Goal: Transaction & Acquisition: Purchase product/service

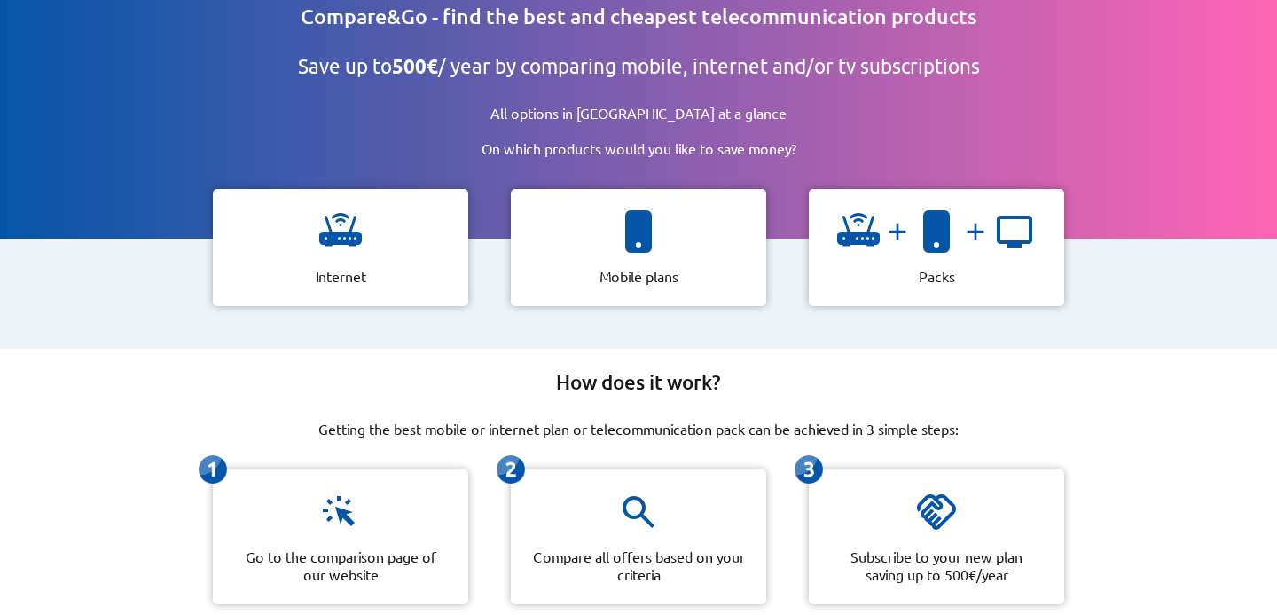
scroll to position [71, 0]
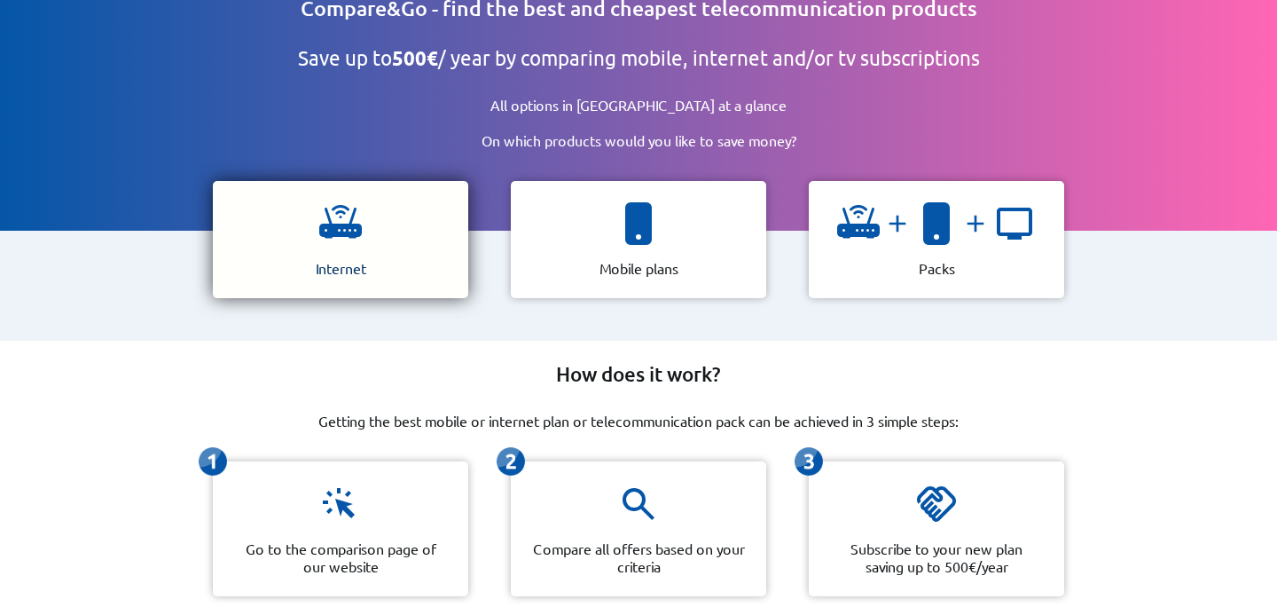
click at [356, 234] on img at bounding box center [340, 223] width 43 height 43
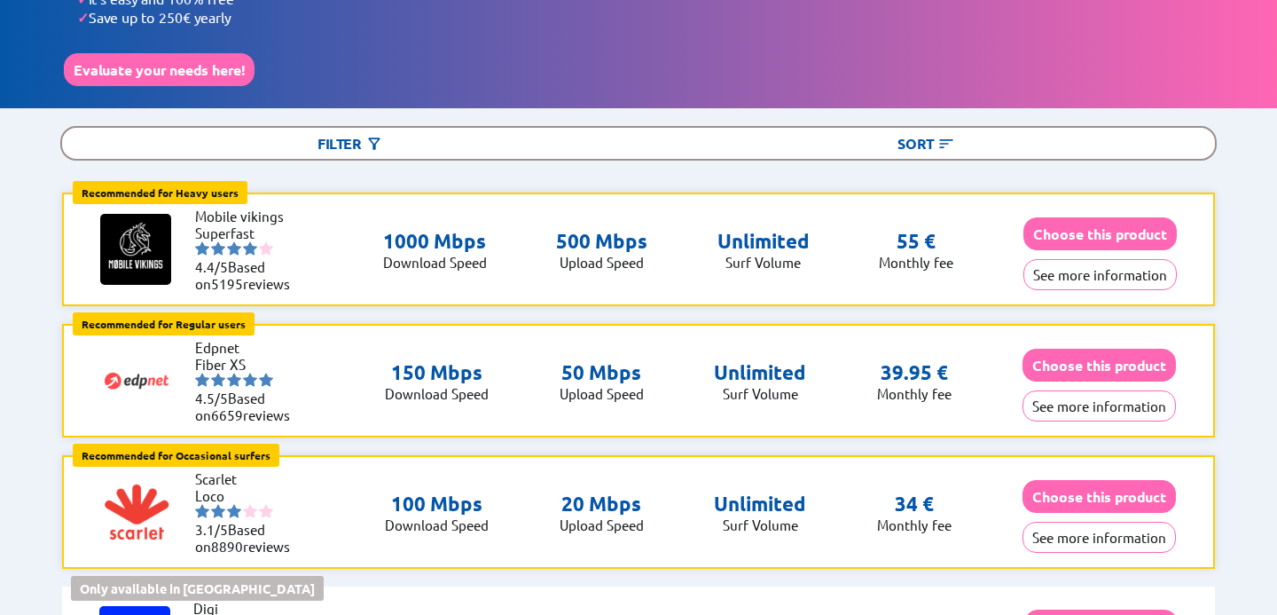
scroll to position [130, 0]
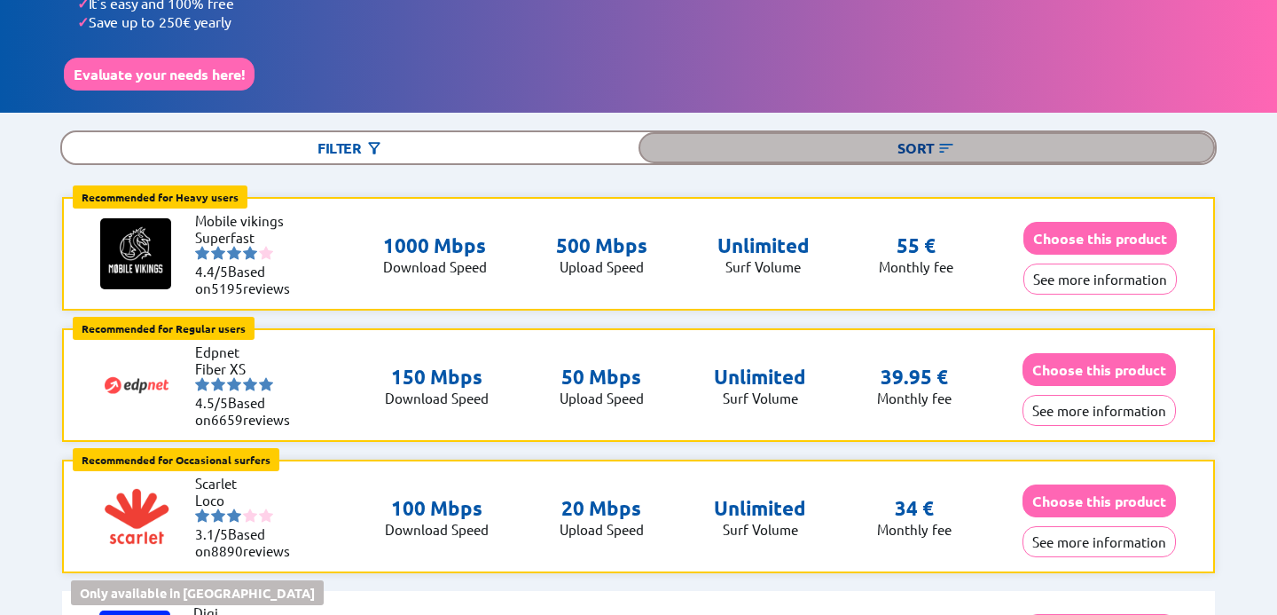
click at [904, 137] on div "Sort" at bounding box center [927, 147] width 576 height 31
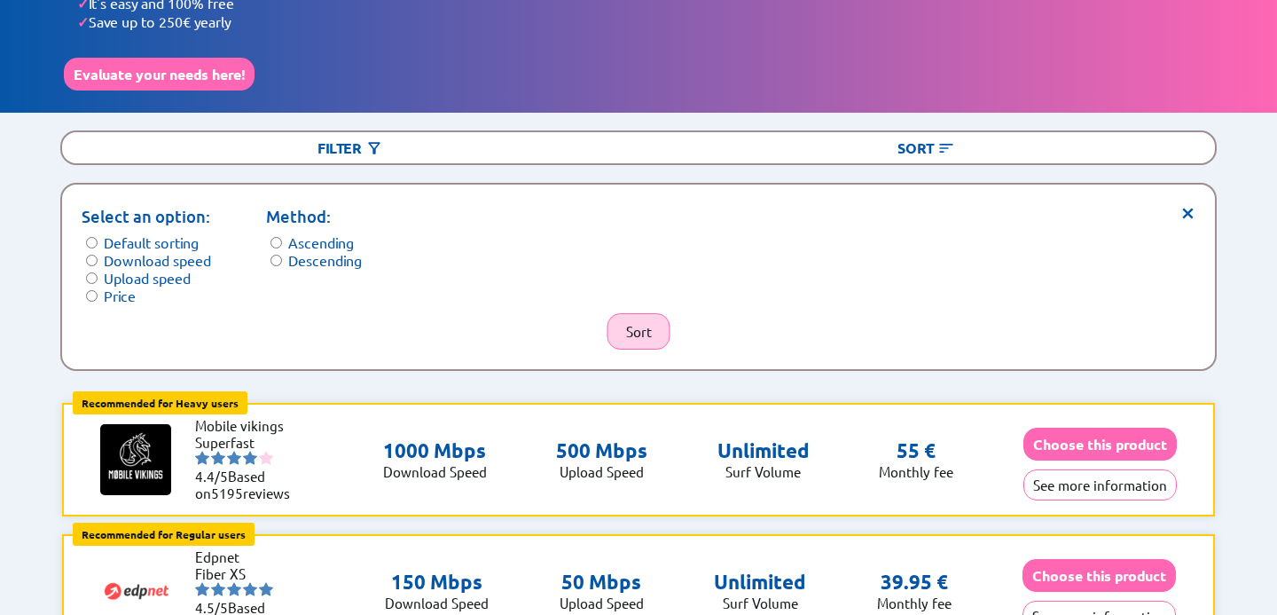
click at [659, 327] on button "Sort" at bounding box center [638, 331] width 63 height 36
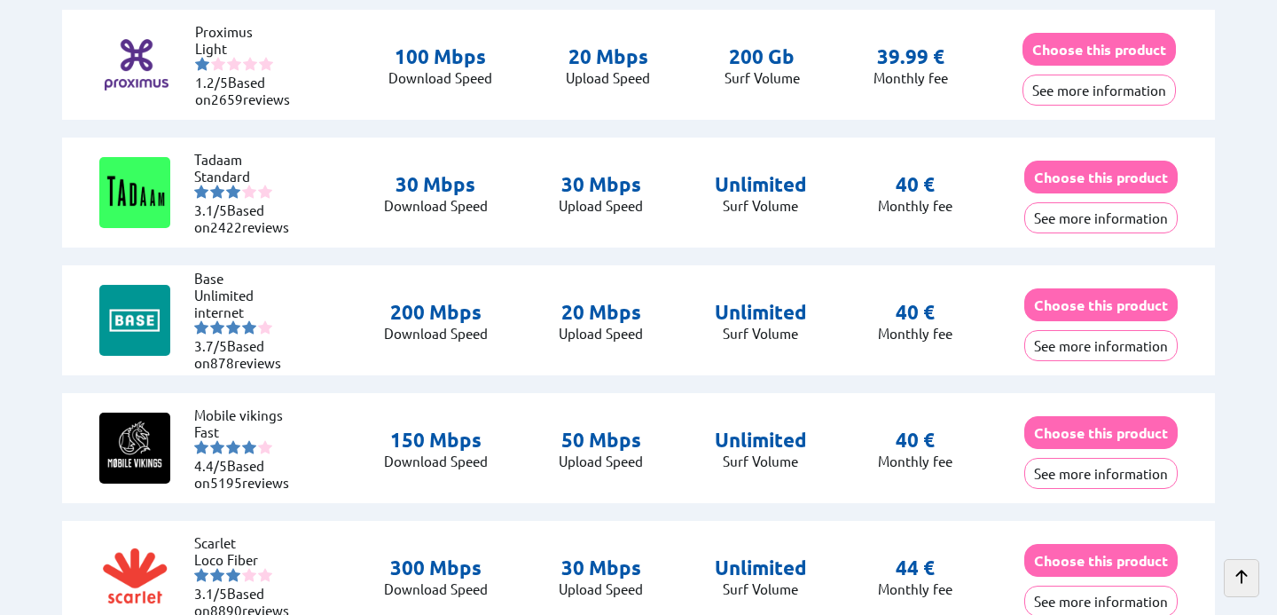
scroll to position [2242, 0]
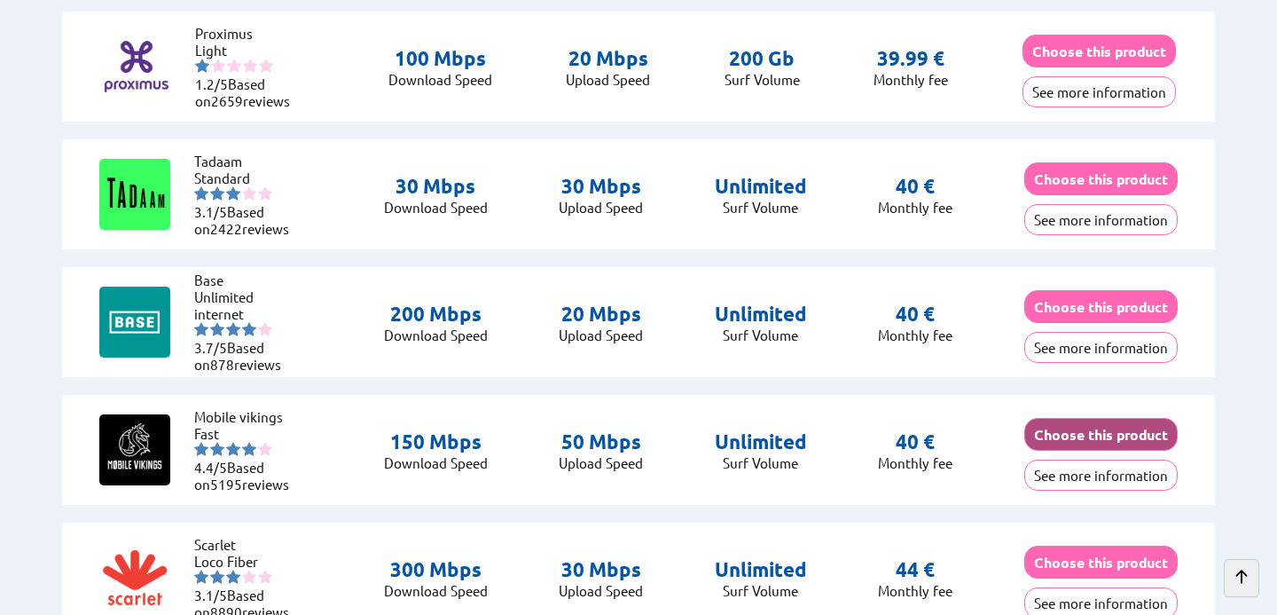
click at [1038, 419] on button "Choose this product" at bounding box center [1100, 434] width 153 height 33
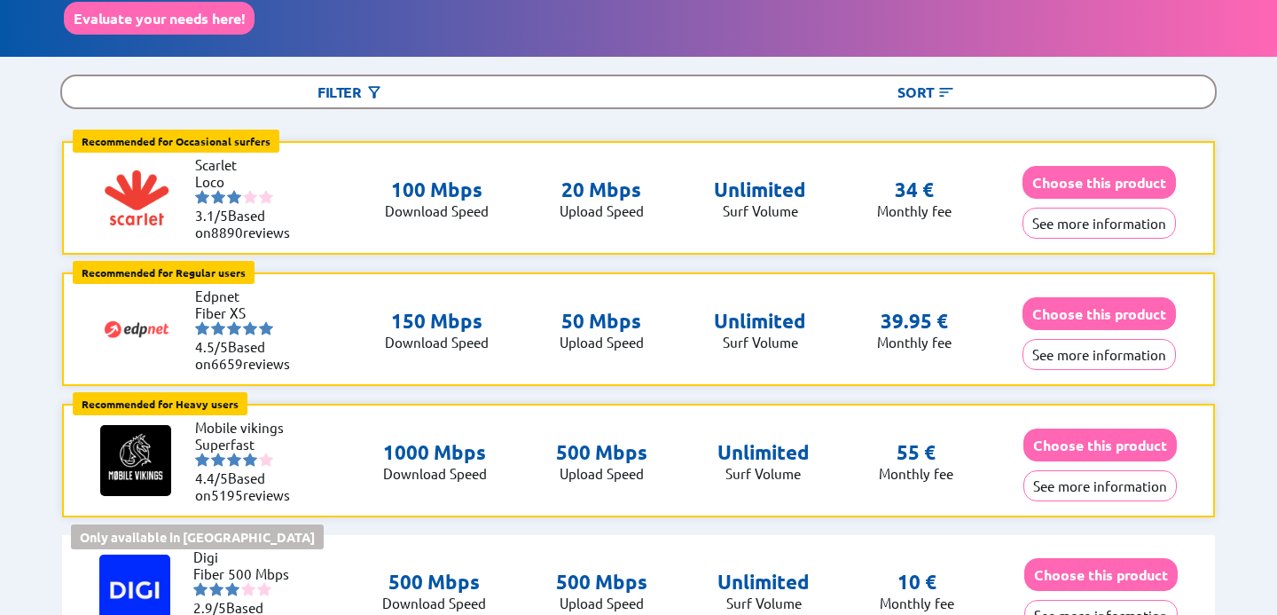
scroll to position [0, 0]
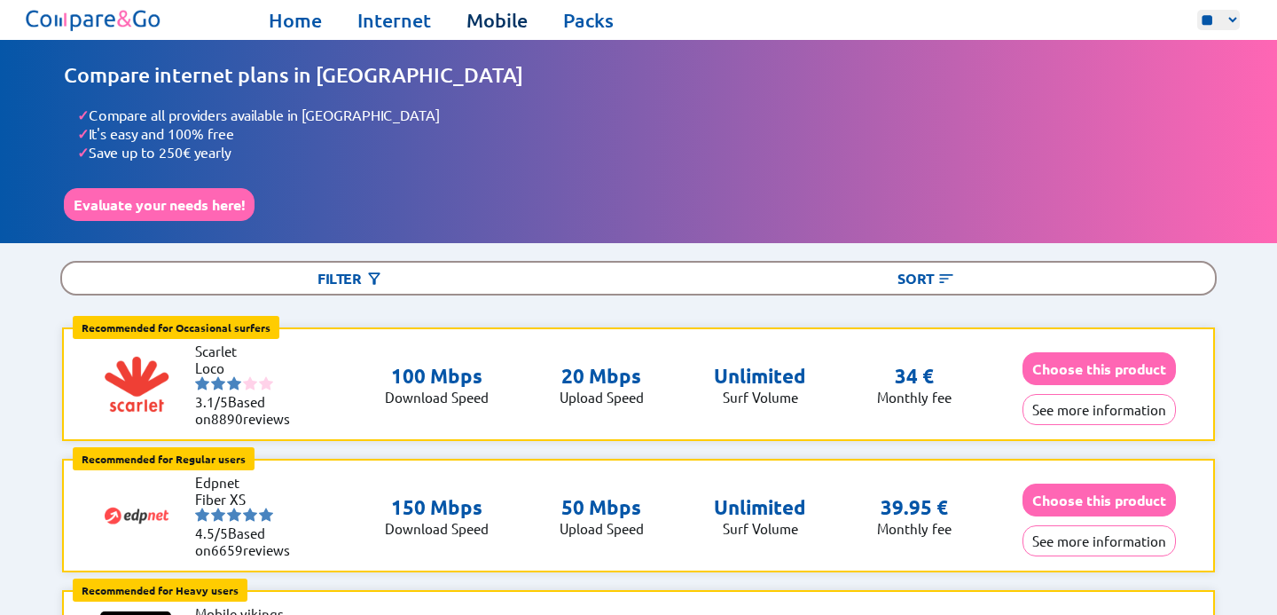
click at [498, 15] on link "Mobile" at bounding box center [496, 20] width 61 height 25
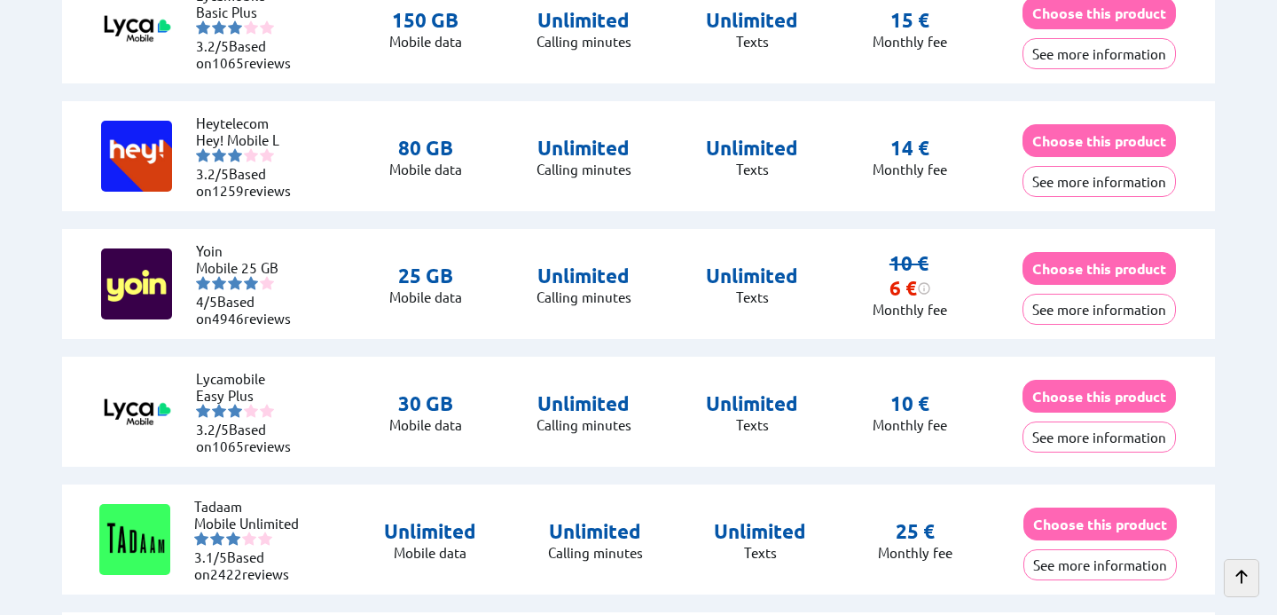
scroll to position [1001, 0]
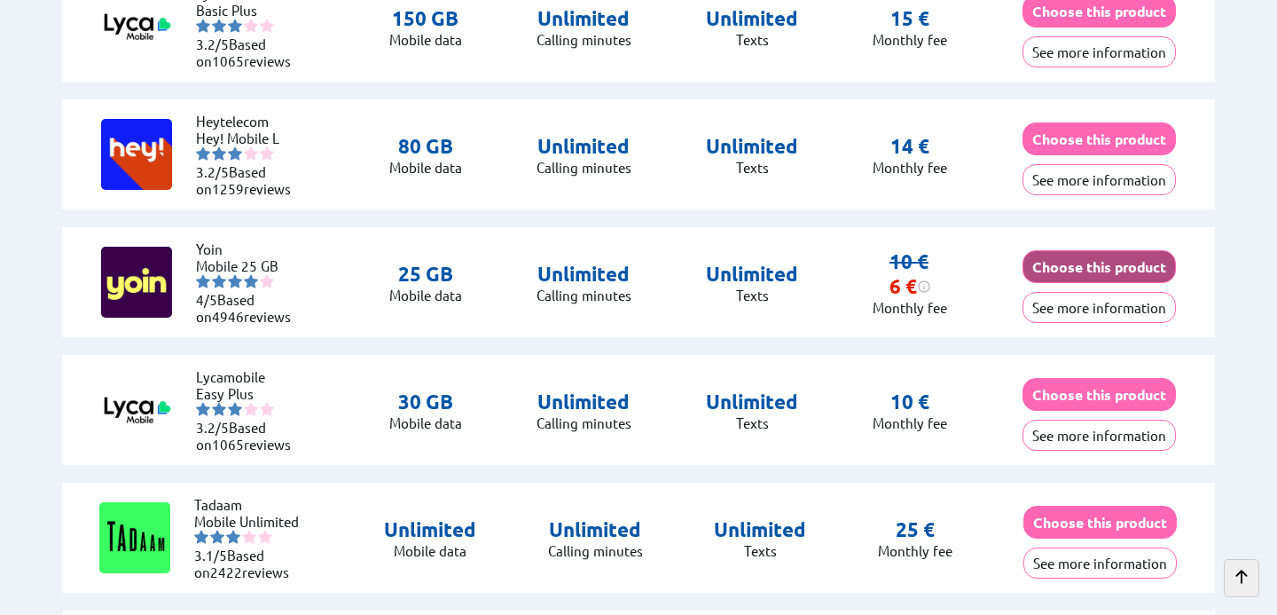
click at [1050, 251] on button "Choose this product" at bounding box center [1099, 266] width 153 height 33
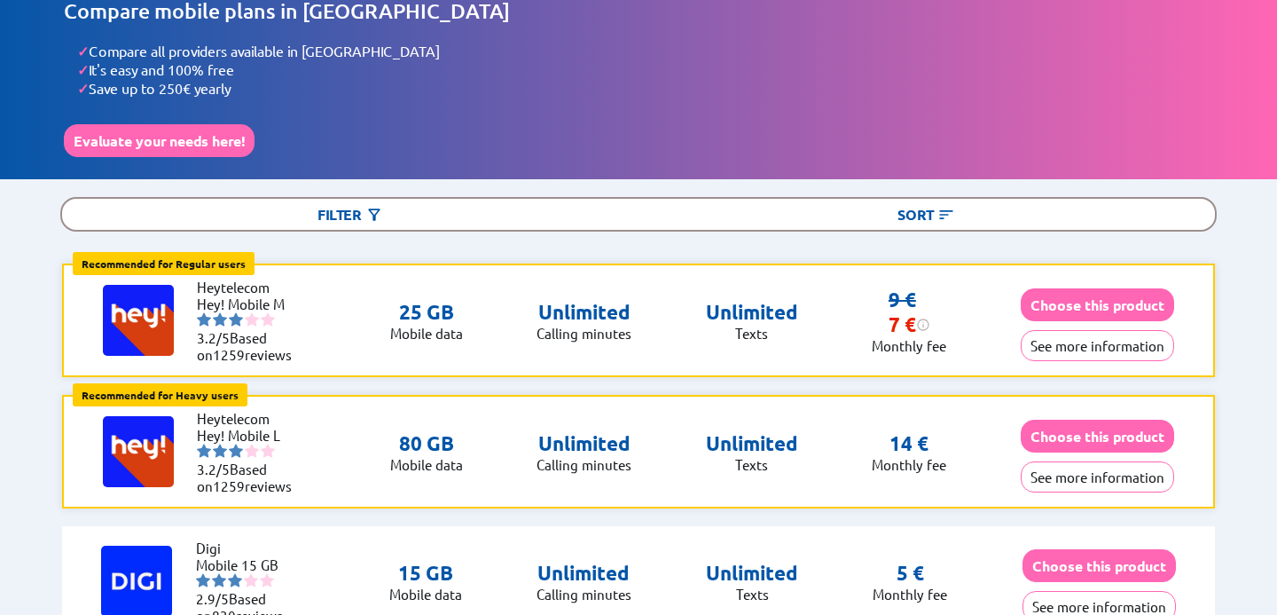
scroll to position [0, 0]
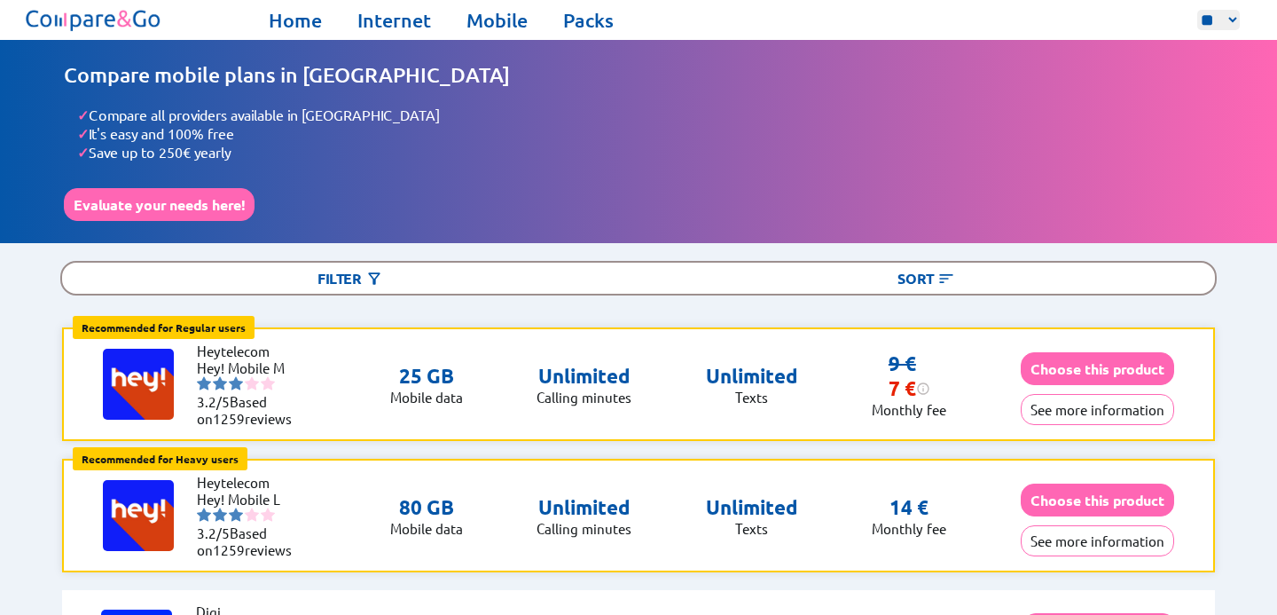
click at [791, 283] on div "Filter Sort" at bounding box center [638, 278] width 1156 height 35
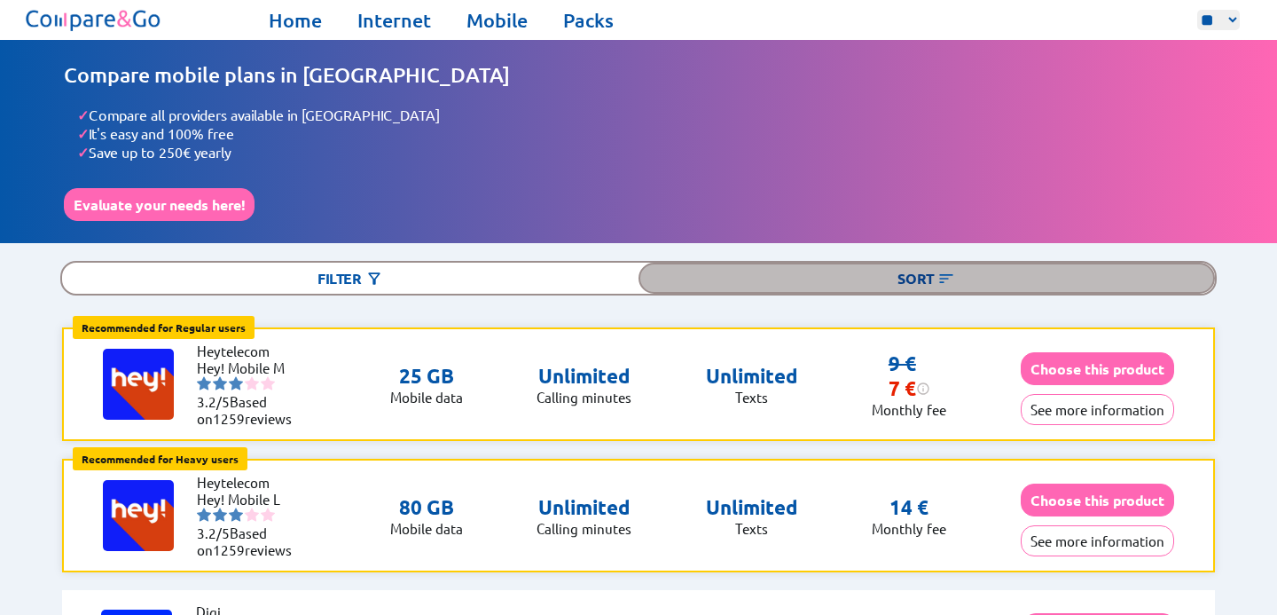
click at [790, 270] on div "Sort" at bounding box center [927, 278] width 576 height 31
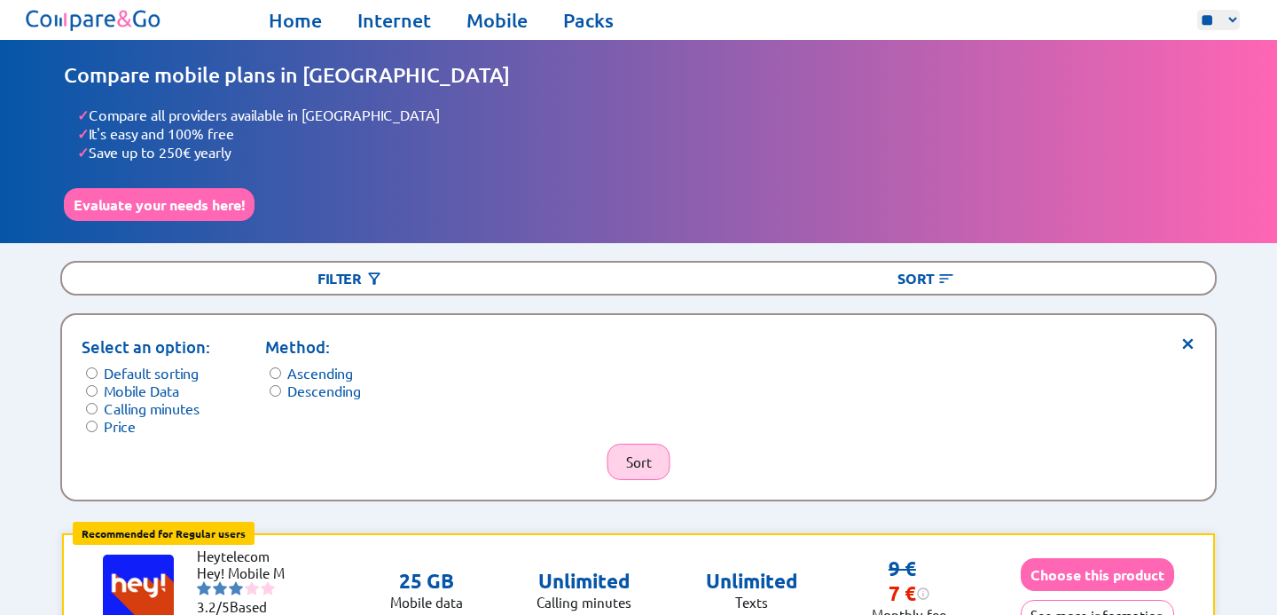
click at [640, 458] on button "Sort" at bounding box center [638, 461] width 63 height 36
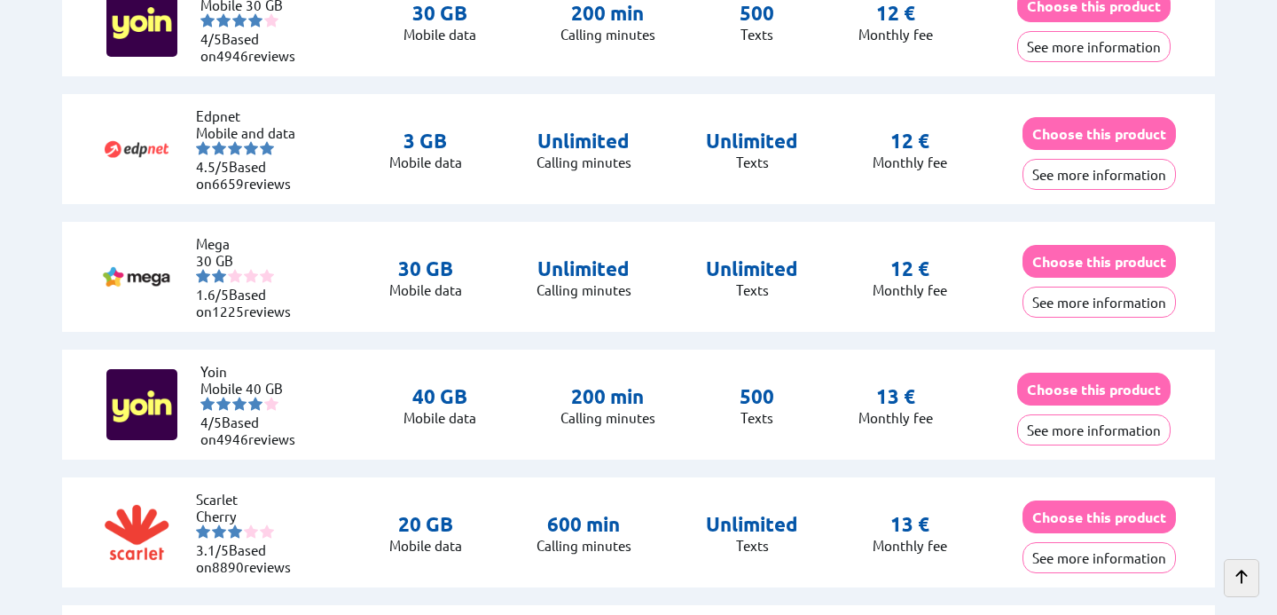
scroll to position [2540, 0]
